Goal: Information Seeking & Learning: Learn about a topic

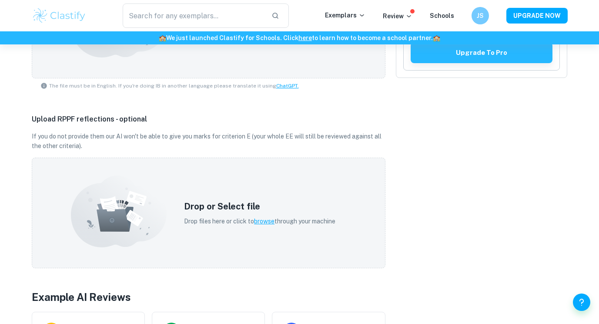
scroll to position [447, 0]
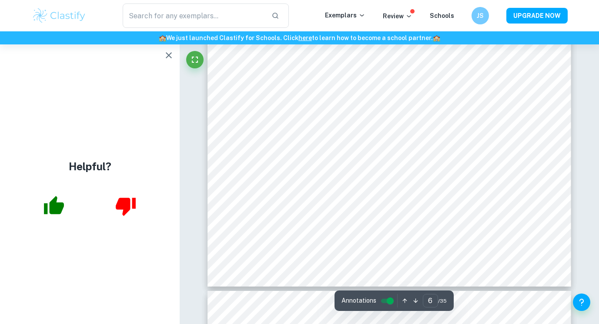
scroll to position [2863, 0]
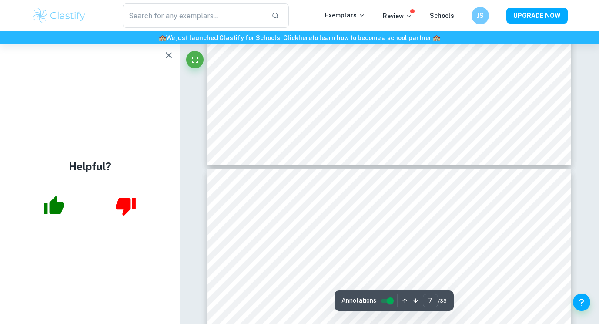
type input "8"
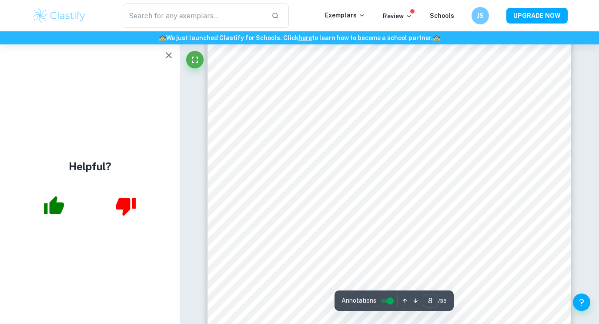
scroll to position [3663, 0]
